Goal: Task Accomplishment & Management: Manage account settings

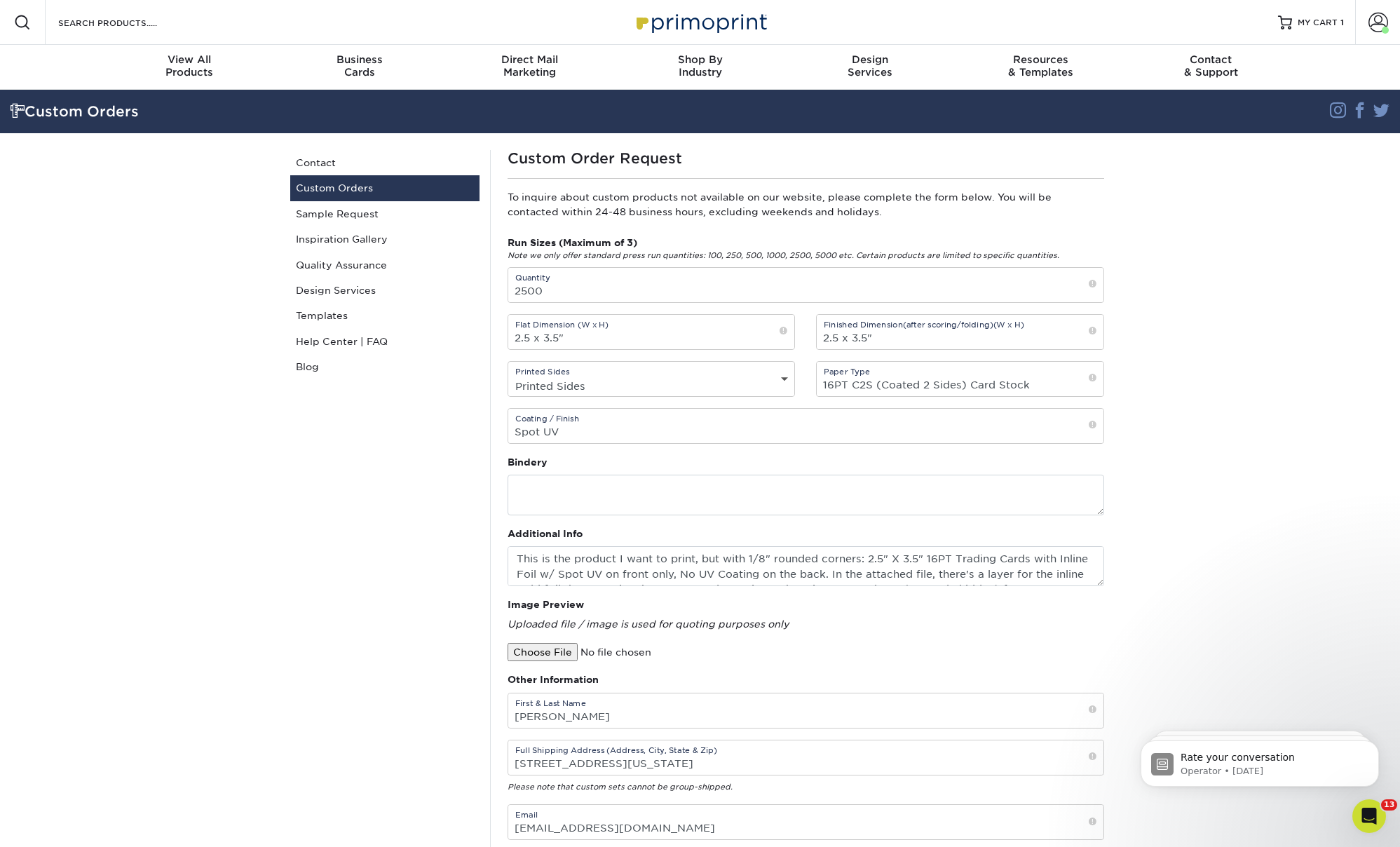
scroll to position [30, 0]
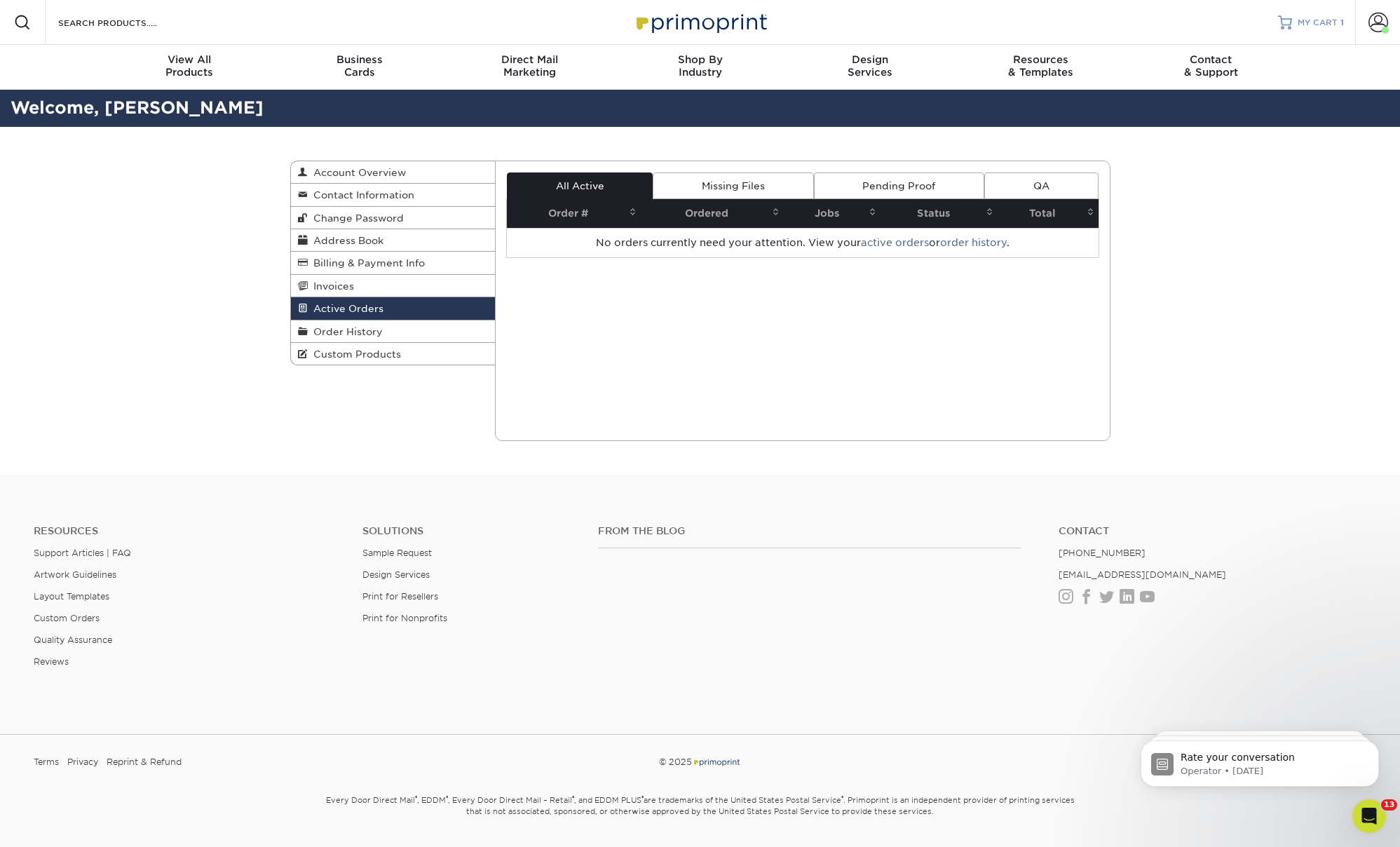
click at [1326, 22] on span "MY CART" at bounding box center [1318, 23] width 40 height 12
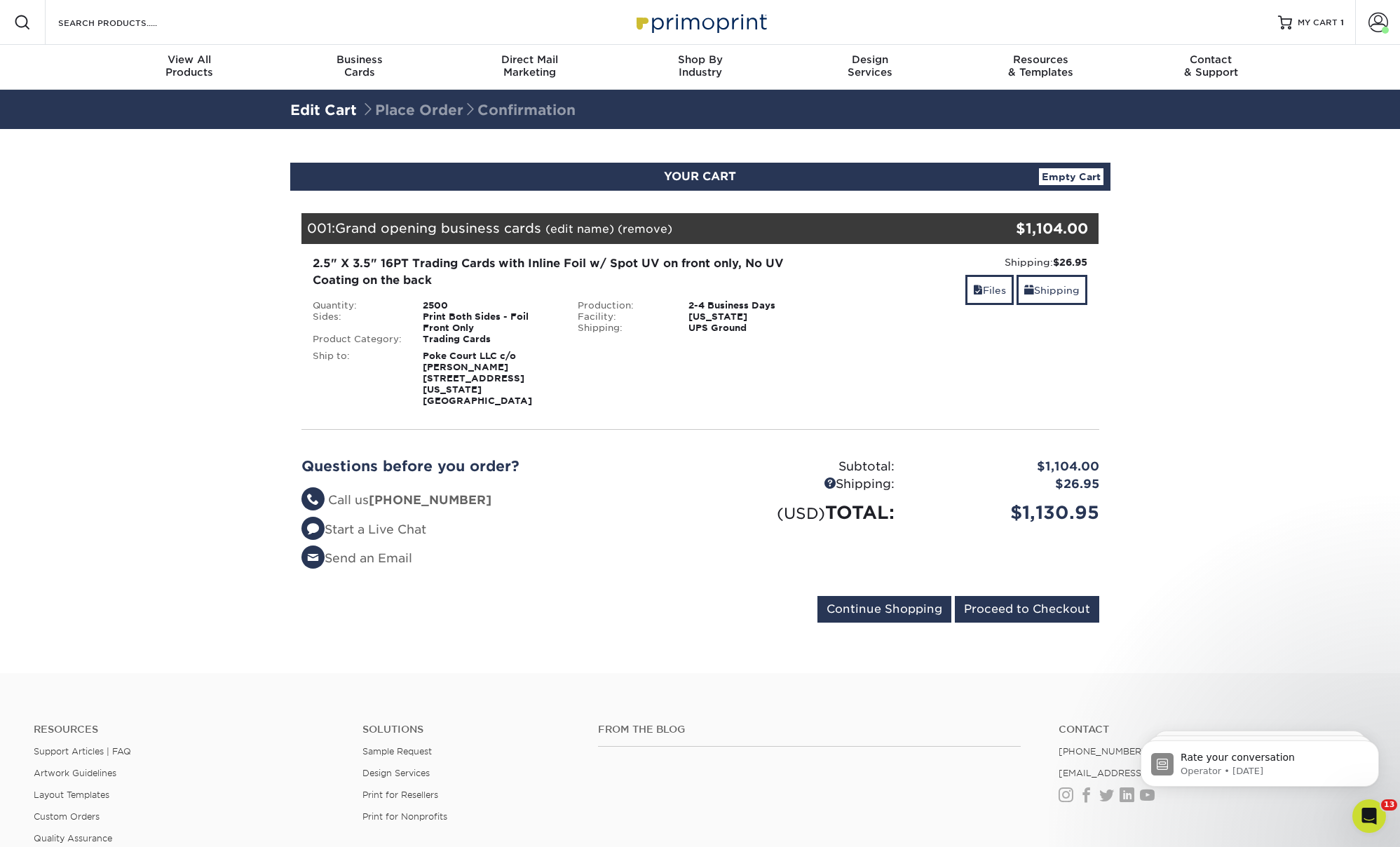
click at [1069, 175] on link "Empty Cart" at bounding box center [1072, 176] width 65 height 17
